Goal: Task Accomplishment & Management: Complete application form

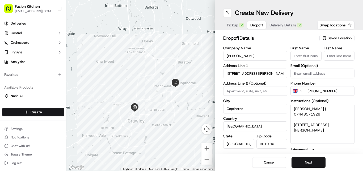
scroll to position [9, 0]
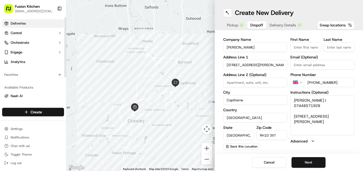
click at [15, 22] on span "Deliveries" at bounding box center [18, 23] width 15 height 5
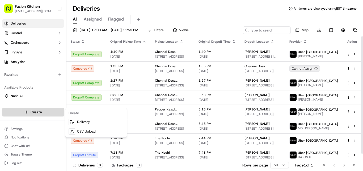
click at [40, 111] on html "Fusion Kitchen [EMAIL_ADDRESS][DOMAIN_NAME] Toggle Sidebar Deliveries Control O…" at bounding box center [181, 85] width 363 height 171
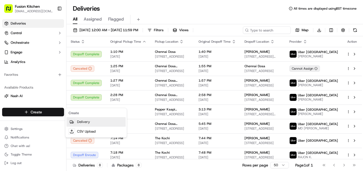
click at [75, 122] on link "Delivery" at bounding box center [95, 122] width 59 height 10
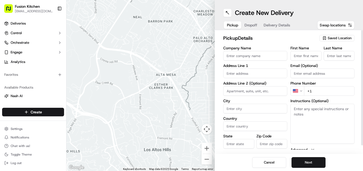
click at [242, 73] on input "text" at bounding box center [255, 73] width 64 height 10
paste input "[STREET_ADDRESS][PERSON_NAME]"
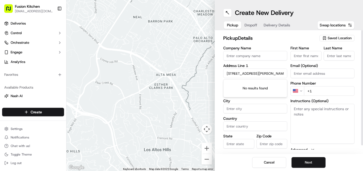
scroll to position [0, 30]
click at [255, 86] on div "[STREET_ADDRESS]" at bounding box center [255, 84] width 61 height 8
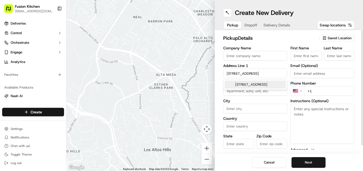
scroll to position [0, 9]
type input "[STREET_ADDRESS]"
type input "[GEOGRAPHIC_DATA]"
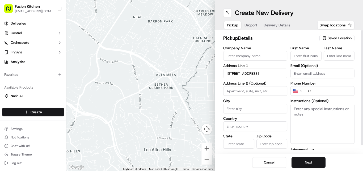
type input "N8 9DB"
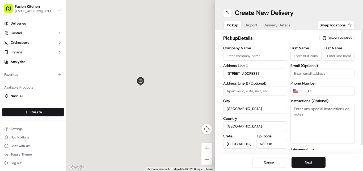
type input "[STREET_ADDRESS]"
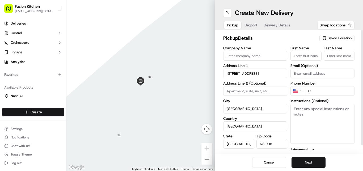
click at [261, 59] on input "Company Name" at bounding box center [255, 56] width 64 height 10
paste input "[STREET_ADDRESS][PERSON_NAME]"
type input "[STREET_ADDRESS][PERSON_NAME]"
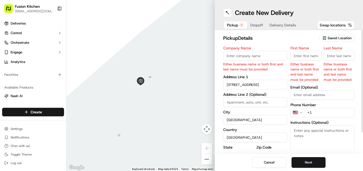
click at [252, 60] on div "Company Name Either business name or both first and last name must be provided" at bounding box center [255, 59] width 64 height 26
click at [249, 58] on input "Company Name" at bounding box center [255, 56] width 64 height 10
paste input "[PERSON_NAME]"
type input "[PERSON_NAME]"
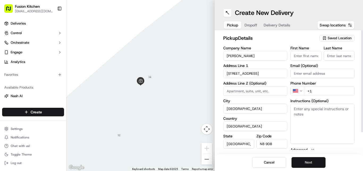
click at [308, 161] on button "Next" at bounding box center [309, 162] width 34 height 11
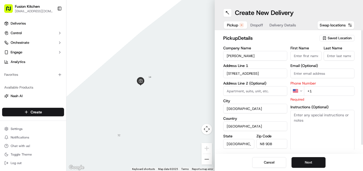
click at [302, 88] on html "Fusion Kitchen [EMAIL_ADDRESS][DOMAIN_NAME] Toggle Sidebar Deliveries Control O…" at bounding box center [181, 85] width 363 height 171
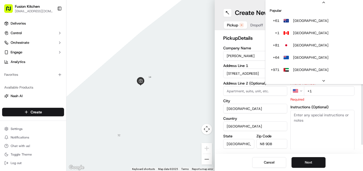
scroll to position [23, 0]
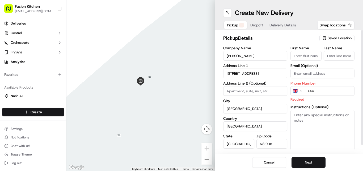
click at [319, 89] on input "+44" at bounding box center [329, 91] width 51 height 10
paste input "20 8141 1579"
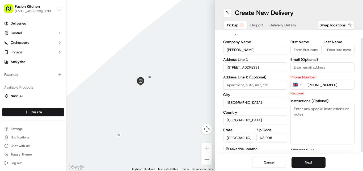
scroll to position [9, 0]
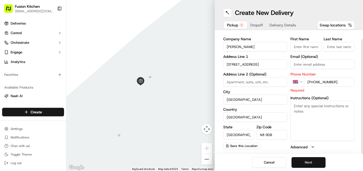
type input "[PHONE_NUMBER]"
click at [307, 163] on button "Next" at bounding box center [309, 162] width 34 height 11
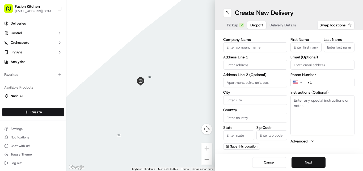
scroll to position [9, 0]
click at [337, 120] on textarea "Instructions (Optional)" at bounding box center [323, 115] width 64 height 40
paste textarea "[PERSON_NAME] | 07708172479 [STREET_ADDRESS][PERSON_NAME]"
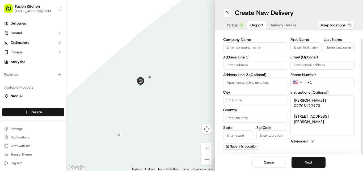
drag, startPoint x: 327, startPoint y: 118, endPoint x: 306, endPoint y: 112, distance: 21.7
click at [292, 108] on textarea "[PERSON_NAME] | 07708172479 [STREET_ADDRESS][PERSON_NAME]" at bounding box center [323, 115] width 64 height 40
type textarea "[PERSON_NAME] | 07708172479 [STREET_ADDRESS][PERSON_NAME]"
click at [240, 65] on input "text" at bounding box center [255, 65] width 64 height 10
paste input "[STREET_ADDRESS][PERSON_NAME]"
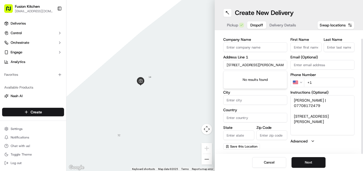
scroll to position [0, 7]
click at [255, 78] on div "[STREET_ADDRESS]" at bounding box center [255, 76] width 61 height 8
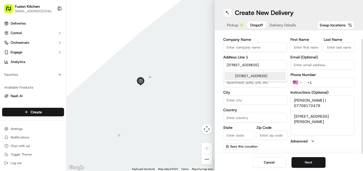
type input "[STREET_ADDRESS]"
type input "[GEOGRAPHIC_DATA]"
type input "N19 3RL"
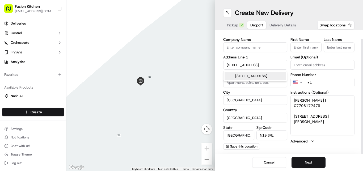
type input "[STREET_ADDRESS]"
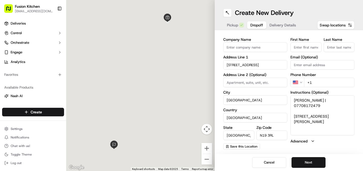
scroll to position [0, 0]
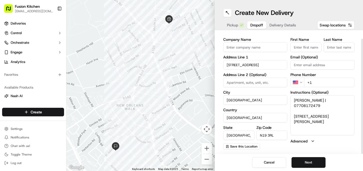
drag, startPoint x: 317, startPoint y: 101, endPoint x: 294, endPoint y: 99, distance: 23.2
click at [293, 99] on textarea "[PERSON_NAME] | 07708172479 [STREET_ADDRESS][PERSON_NAME]" at bounding box center [323, 115] width 64 height 40
drag, startPoint x: 304, startPoint y: 103, endPoint x: 313, endPoint y: 104, distance: 9.4
click at [311, 107] on textarea "[PERSON_NAME] | 07708172479 [STREET_ADDRESS][PERSON_NAME]" at bounding box center [323, 115] width 64 height 40
drag, startPoint x: 317, startPoint y: 100, endPoint x: 290, endPoint y: 100, distance: 26.1
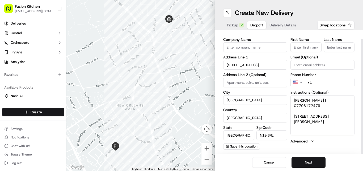
click at [290, 100] on div "Company Name Address Line 1 [GEOGRAPHIC_DATA]'s Way Address Line 2 (Optional) C…" at bounding box center [288, 94] width 131 height 112
type textarea "| 07708172479 [STREET_ADDRESS][PERSON_NAME]"
click at [296, 48] on input "First Name" at bounding box center [306, 47] width 31 height 10
paste input "[PERSON_NAME]"
drag, startPoint x: 315, startPoint y: 47, endPoint x: 304, endPoint y: 47, distance: 11.5
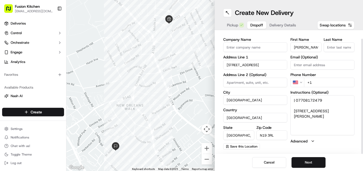
click at [304, 47] on input "[PERSON_NAME]" at bounding box center [306, 47] width 31 height 10
type input "[PERSON_NAME]"
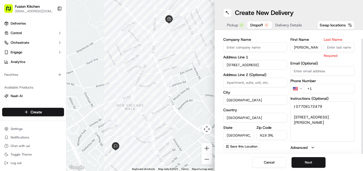
click at [342, 45] on input "Last Name" at bounding box center [339, 47] width 31 height 10
paste input "[PERSON_NAME]"
type input "[PERSON_NAME]"
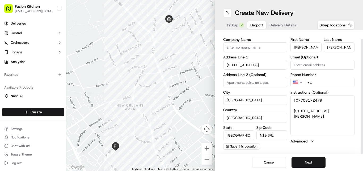
drag, startPoint x: 330, startPoint y: 105, endPoint x: 298, endPoint y: 99, distance: 32.8
click at [298, 99] on textarea "| 07708172479 [STREET_ADDRESS][PERSON_NAME]" at bounding box center [323, 115] width 64 height 40
click at [298, 82] on html "Fusion Kitchen [EMAIL_ADDRESS][DOMAIN_NAME] Toggle Sidebar Deliveries Control O…" at bounding box center [181, 85] width 363 height 171
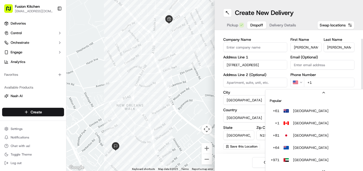
scroll to position [23, 0]
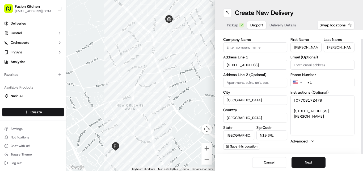
click at [303, 81] on html "Fusion Kitchen [EMAIL_ADDRESS][DOMAIN_NAME] Toggle Sidebar Deliveries Control O…" at bounding box center [181, 85] width 363 height 171
click at [330, 83] on input "+44" at bounding box center [329, 82] width 51 height 10
paste input "07708 172479"
type input "[PHONE_NUMBER]"
drag, startPoint x: 330, startPoint y: 101, endPoint x: 268, endPoint y: 100, distance: 61.5
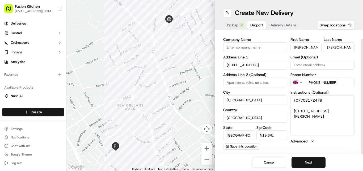
click at [268, 100] on div "Company Name Address Line 1 [GEOGRAPHIC_DATA]'s Way Address Line 2 (Optional) C…" at bounding box center [288, 94] width 131 height 112
type textarea "[STREET_ADDRESS][PERSON_NAME]"
click at [309, 161] on button "Next" at bounding box center [309, 162] width 34 height 11
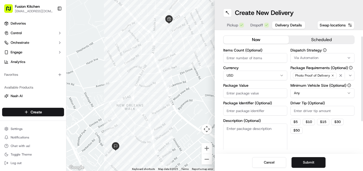
click at [253, 74] on html "Fusion Kitchen [EMAIL_ADDRESS][DOMAIN_NAME] Toggle Sidebar Deliveries Control O…" at bounding box center [181, 85] width 363 height 171
click at [246, 94] on input "Package Value" at bounding box center [255, 93] width 64 height 10
paste input "47.94"
type input "47.94"
click at [311, 162] on button "Submit" at bounding box center [309, 162] width 34 height 11
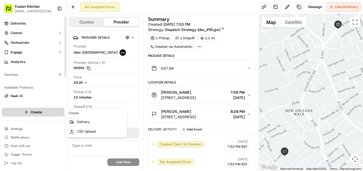
click at [30, 111] on html "Fusion Kitchen [EMAIL_ADDRESS][DOMAIN_NAME] Toggle Sidebar Deliveries Control O…" at bounding box center [181, 85] width 363 height 171
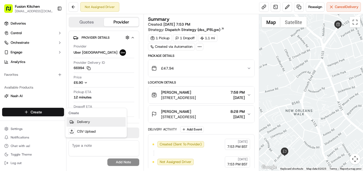
click at [78, 122] on link "Delivery" at bounding box center [95, 122] width 59 height 10
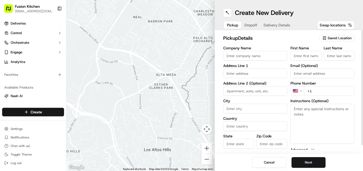
click at [304, 112] on textarea "Instructions (Optional)" at bounding box center [323, 123] width 64 height 40
paste textarea "[STREET_ADDRESS][PERSON_NAME]."
drag, startPoint x: 313, startPoint y: 119, endPoint x: 292, endPoint y: 104, distance: 26.1
click at [292, 104] on textarea "[STREET_ADDRESS][PERSON_NAME]." at bounding box center [323, 123] width 64 height 40
type textarea "[STREET_ADDRESS][PERSON_NAME]."
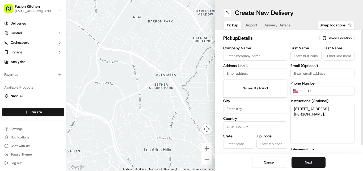
click at [236, 70] on input "text" at bounding box center [255, 73] width 64 height 10
paste input "[STREET_ADDRESS][PERSON_NAME]."
type input "[STREET_ADDRESS][PERSON_NAME]."
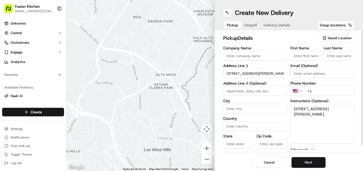
drag, startPoint x: 297, startPoint y: 110, endPoint x: 311, endPoint y: 118, distance: 16.2
click at [311, 118] on textarea "[STREET_ADDRESS][PERSON_NAME]." at bounding box center [323, 123] width 64 height 40
drag, startPoint x: 228, startPoint y: 73, endPoint x: 340, endPoint y: 75, distance: 112.3
click at [340, 75] on div "Company Name Address Line [STREET_ADDRESS][PERSON_NAME]. Address Line 2 (Option…" at bounding box center [288, 102] width 131 height 112
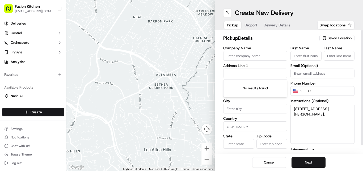
scroll to position [0, 0]
paste input "[STREET_ADDRESS][PERSON_NAME]"
type input "[STREET_ADDRESS][PERSON_NAME]"
drag, startPoint x: 284, startPoint y: 72, endPoint x: 180, endPoint y: 66, distance: 104.1
click at [180, 66] on div "← Move left → Move right ↑ Move up ↓ Move down + Zoom in - Zoom out Home Jump l…" at bounding box center [214, 85] width 297 height 171
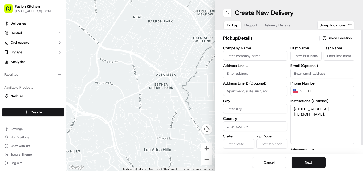
drag, startPoint x: 331, startPoint y: 126, endPoint x: 281, endPoint y: 104, distance: 54.9
click at [281, 104] on div "Company Name Address Line 1 Address Line 2 (Optional) City Country State Zip Co…" at bounding box center [288, 102] width 131 height 112
paste textarea "[STREET_ADDRESS][PERSON_NAME]"
drag, startPoint x: 293, startPoint y: 110, endPoint x: 347, endPoint y: 109, distance: 53.2
click at [347, 109] on textarea "[STREET_ADDRESS][PERSON_NAME]" at bounding box center [323, 123] width 64 height 40
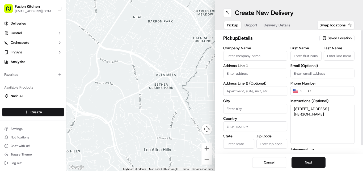
type textarea "[STREET_ADDRESS][PERSON_NAME]"
click at [242, 74] on input "text" at bounding box center [255, 73] width 64 height 10
paste input "[STREET_ADDRESS]"
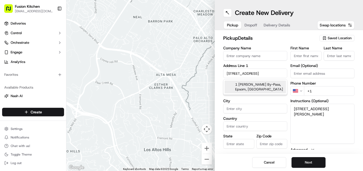
click at [260, 85] on div "1 [PERSON_NAME] By-Pass, Epsom, [GEOGRAPHIC_DATA]" at bounding box center [255, 86] width 61 height 13
type input "[STREET_ADDRESS][PERSON_NAME]"
type input "Epsom"
type input "[GEOGRAPHIC_DATA]"
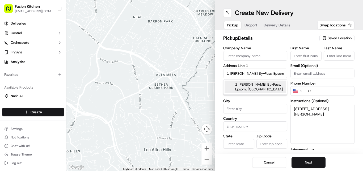
type input "KT17 2PZ"
type input "1 [PERSON_NAME] By-Pass"
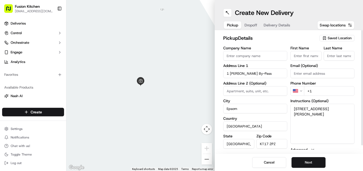
drag, startPoint x: 294, startPoint y: 108, endPoint x: 314, endPoint y: 118, distance: 21.7
click at [314, 118] on textarea "[STREET_ADDRESS][PERSON_NAME]" at bounding box center [323, 123] width 64 height 40
drag, startPoint x: 272, startPoint y: 72, endPoint x: 185, endPoint y: 72, distance: 87.5
click at [185, 72] on div "← Move left → Move right ↑ Move up ↓ Move down + Zoom in - Zoom out Home Jump l…" at bounding box center [214, 85] width 297 height 171
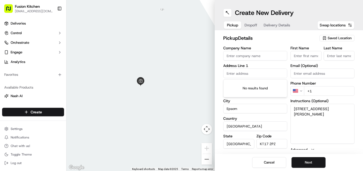
paste input "[STREET_ADDRESS][PERSON_NAME]"
drag, startPoint x: 227, startPoint y: 72, endPoint x: 316, endPoint y: 72, distance: 89.6
click at [316, 72] on div "Company Name Address Line [STREET_ADDRESS][PERSON_NAME][PERSON_NAME] Address Li…" at bounding box center [288, 102] width 131 height 112
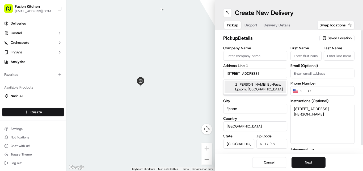
type input "[STREET_ADDRESS]"
drag, startPoint x: 293, startPoint y: 107, endPoint x: 347, endPoint y: 107, distance: 53.2
click at [347, 107] on textarea "[STREET_ADDRESS][PERSON_NAME]" at bounding box center [323, 123] width 64 height 40
type textarea "[STREET_ADDRESS][PERSON_NAME]"
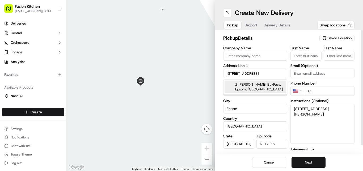
scroll to position [0, 1]
drag, startPoint x: 227, startPoint y: 73, endPoint x: 323, endPoint y: 73, distance: 96.0
click at [323, 73] on div "Company Name Address Line [GEOGRAPHIC_DATA][STREET_ADDRESS][PERSON_NAME] By-Pas…" at bounding box center [288, 102] width 131 height 112
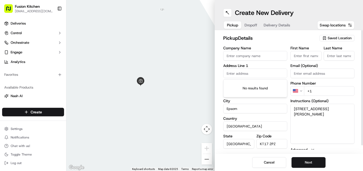
paste input "[STREET_ADDRESS]"
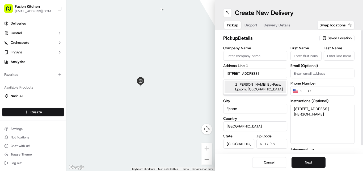
type input "[STREET_ADDRESS]"
click at [325, 128] on textarea "[STREET_ADDRESS][PERSON_NAME]" at bounding box center [323, 123] width 64 height 40
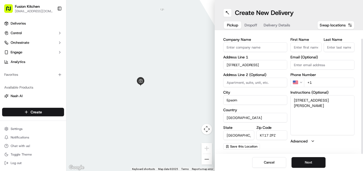
click at [248, 50] on input "Company Name" at bounding box center [255, 47] width 64 height 10
paste input "Spice Hub"
click at [248, 50] on input "Spice Hub" at bounding box center [255, 47] width 64 height 10
type input "Spice Hub"
click at [312, 160] on button "Next" at bounding box center [309, 162] width 34 height 11
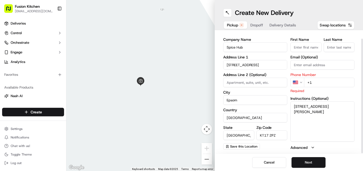
click at [301, 82] on html "Fusion Kitchen [EMAIL_ADDRESS][DOMAIN_NAME] Toggle Sidebar Deliveries Control O…" at bounding box center [181, 85] width 363 height 171
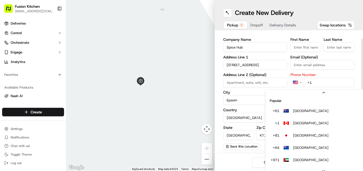
scroll to position [0, 0]
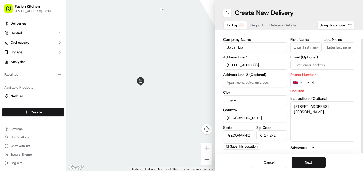
click at [325, 82] on input "+44" at bounding box center [329, 82] width 51 height 10
paste input "1372 650504"
type input "[PHONE_NUMBER]"
drag, startPoint x: 306, startPoint y: 110, endPoint x: 290, endPoint y: 103, distance: 17.2
click at [290, 103] on div "Company Name Spice Hub Address Line [GEOGRAPHIC_DATA][PERSON_NAME] By-Pass Addr…" at bounding box center [288, 94] width 131 height 112
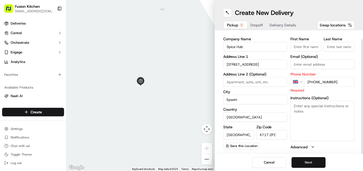
click at [306, 163] on button "Next" at bounding box center [309, 162] width 34 height 11
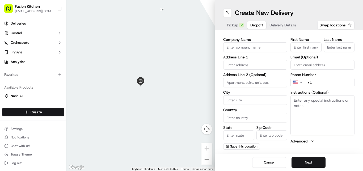
scroll to position [9, 0]
click at [314, 111] on textarea "Instructions (Optional)" at bounding box center [323, 115] width 64 height 40
paste textarea "[PERSON_NAME] | 07941677392 [STREET_ADDRESS]"
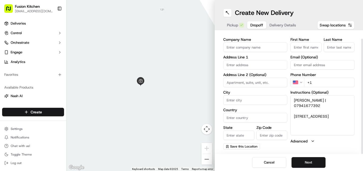
drag, startPoint x: 340, startPoint y: 116, endPoint x: 292, endPoint y: 111, distance: 47.9
click at [291, 111] on textarea "[PERSON_NAME] | 07941677392 [STREET_ADDRESS]" at bounding box center [323, 115] width 64 height 40
type textarea "[PERSON_NAME] | 07941677392 [STREET_ADDRESS]"
click at [245, 66] on input "text" at bounding box center [255, 65] width 64 height 10
paste input "[STREET_ADDRESS]"
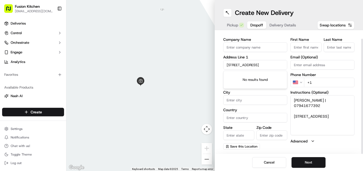
scroll to position [0, 24]
click at [261, 77] on div "[STREET_ADDRESS]" at bounding box center [255, 76] width 61 height 8
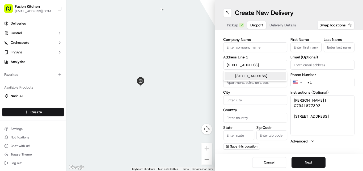
type input "[STREET_ADDRESS]"
type input "[GEOGRAPHIC_DATA]"
type input "KT17 2JL"
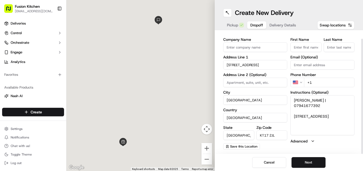
type input "[STREET_ADDRESS]"
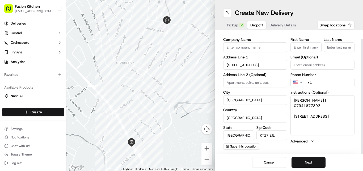
drag, startPoint x: 310, startPoint y: 101, endPoint x: 292, endPoint y: 101, distance: 18.4
click at [292, 101] on textarea "[PERSON_NAME] | 07941677392 [STREET_ADDRESS]" at bounding box center [323, 115] width 64 height 40
click at [303, 47] on input "First Name" at bounding box center [306, 47] width 31 height 10
paste input "[PERSON_NAME]"
drag, startPoint x: 310, startPoint y: 46, endPoint x: 304, endPoint y: 47, distance: 6.4
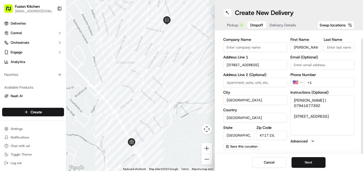
click at [304, 47] on input "[PERSON_NAME]" at bounding box center [306, 47] width 31 height 10
type input "[PERSON_NAME]"
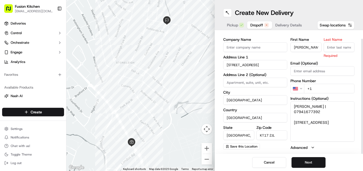
click at [335, 46] on input "Last Name" at bounding box center [339, 47] width 31 height 10
paste input "[PERSON_NAME]"
type input "[PERSON_NAME]"
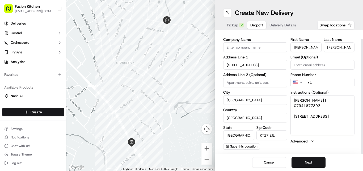
drag, startPoint x: 340, startPoint y: 106, endPoint x: 314, endPoint y: 100, distance: 27.6
click at [314, 100] on textarea "[PERSON_NAME] | 07941677392 [STREET_ADDRESS]" at bounding box center [323, 115] width 64 height 40
click at [300, 81] on html "Fusion Kitchen [EMAIL_ADDRESS][DOMAIN_NAME] Toggle Sidebar Deliveries Control O…" at bounding box center [181, 85] width 363 height 171
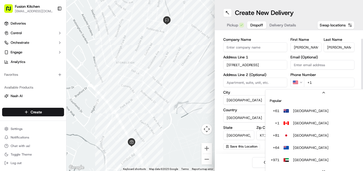
scroll to position [23, 0]
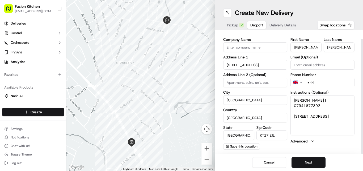
click at [324, 83] on input "+44" at bounding box center [329, 82] width 51 height 10
paste input "07941 677392"
type input "[PHONE_NUMBER]"
click at [314, 162] on button "Next" at bounding box center [309, 162] width 34 height 11
